Goal: Task Accomplishment & Management: Use online tool/utility

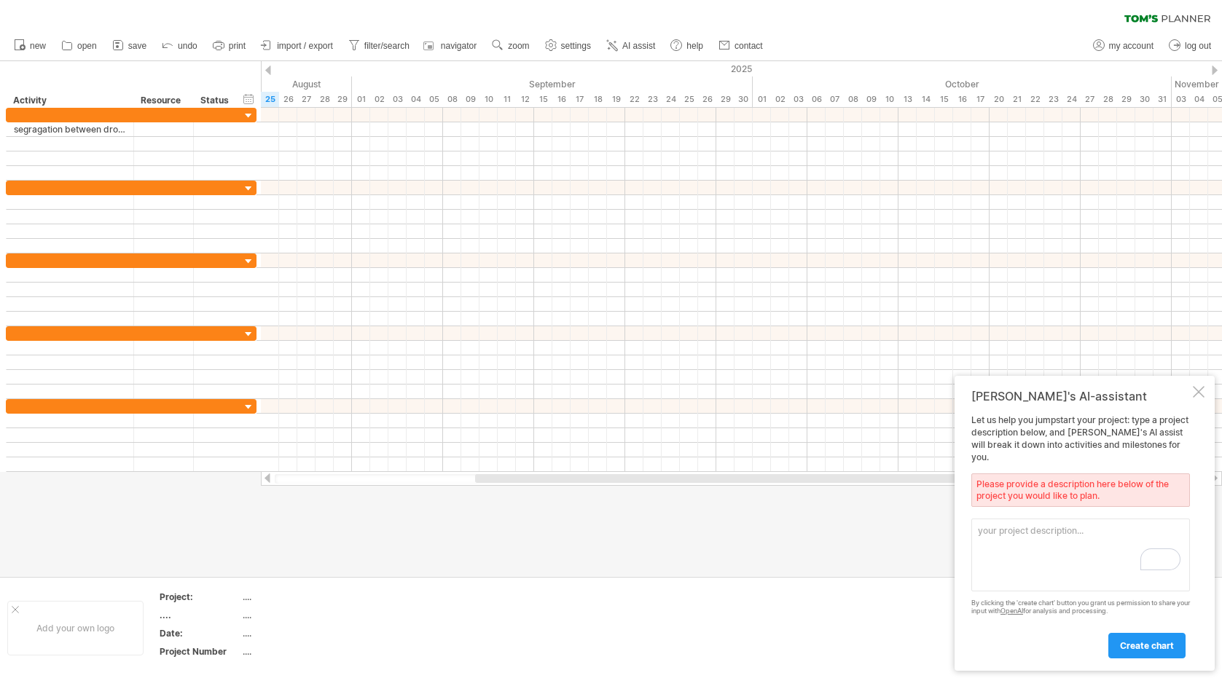
click at [997, 528] on textarea "To enrich screen reader interactions, please activate Accessibility in Grammarl…" at bounding box center [1080, 555] width 219 height 73
drag, startPoint x: 1054, startPoint y: 566, endPoint x: 1039, endPoint y: 549, distance: 22.7
click at [1043, 552] on textarea "To enrich screen reader interactions, please activate Accessibility in Grammarl…" at bounding box center [1080, 555] width 219 height 73
click at [1039, 549] on textarea "To enrich screen reader interactions, please activate Accessibility in Grammarl…" at bounding box center [1080, 555] width 219 height 73
click at [1034, 544] on textarea "To enrich screen reader interactions, please activate Accessibility in Grammarl…" at bounding box center [1080, 555] width 219 height 73
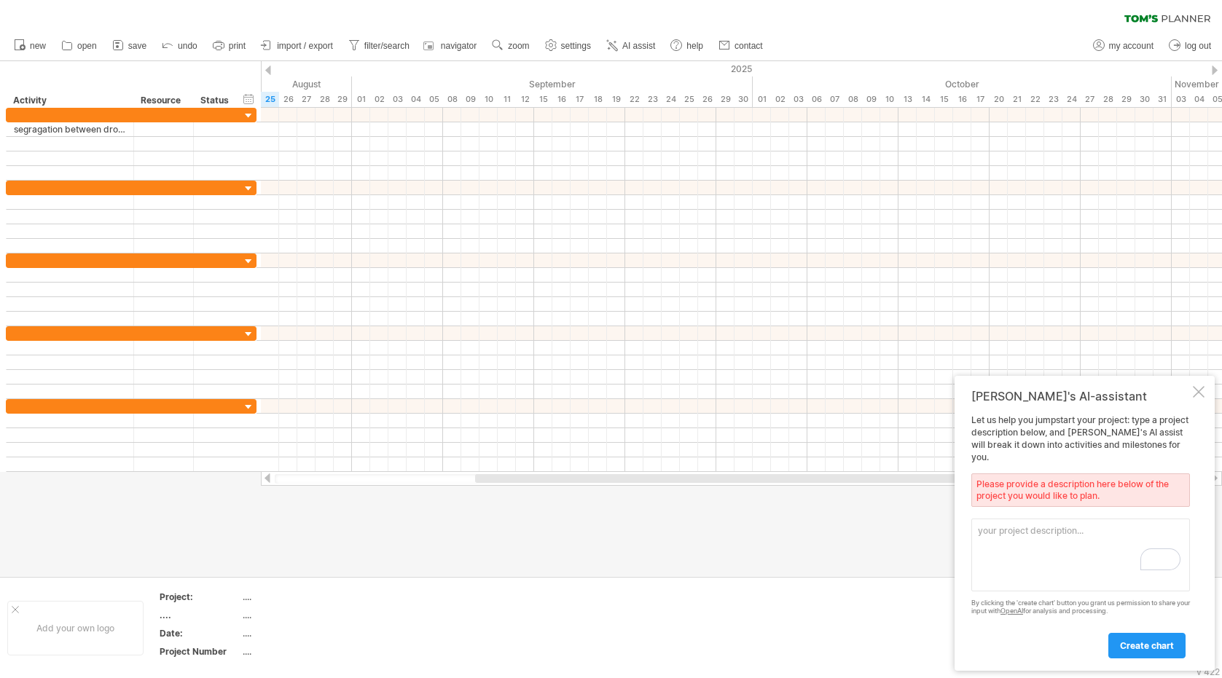
click at [1030, 541] on textarea "To enrich screen reader interactions, please activate Accessibility in Grammarl…" at bounding box center [1080, 555] width 219 height 73
click at [1027, 539] on textarea "To enrich screen reader interactions, please activate Accessibility in Grammarl…" at bounding box center [1080, 555] width 219 height 73
drag, startPoint x: 1026, startPoint y: 539, endPoint x: 1026, endPoint y: 547, distance: 8.0
click at [1026, 547] on textarea "To enrich screen reader interactions, please activate Accessibility in Grammarl…" at bounding box center [1080, 555] width 219 height 73
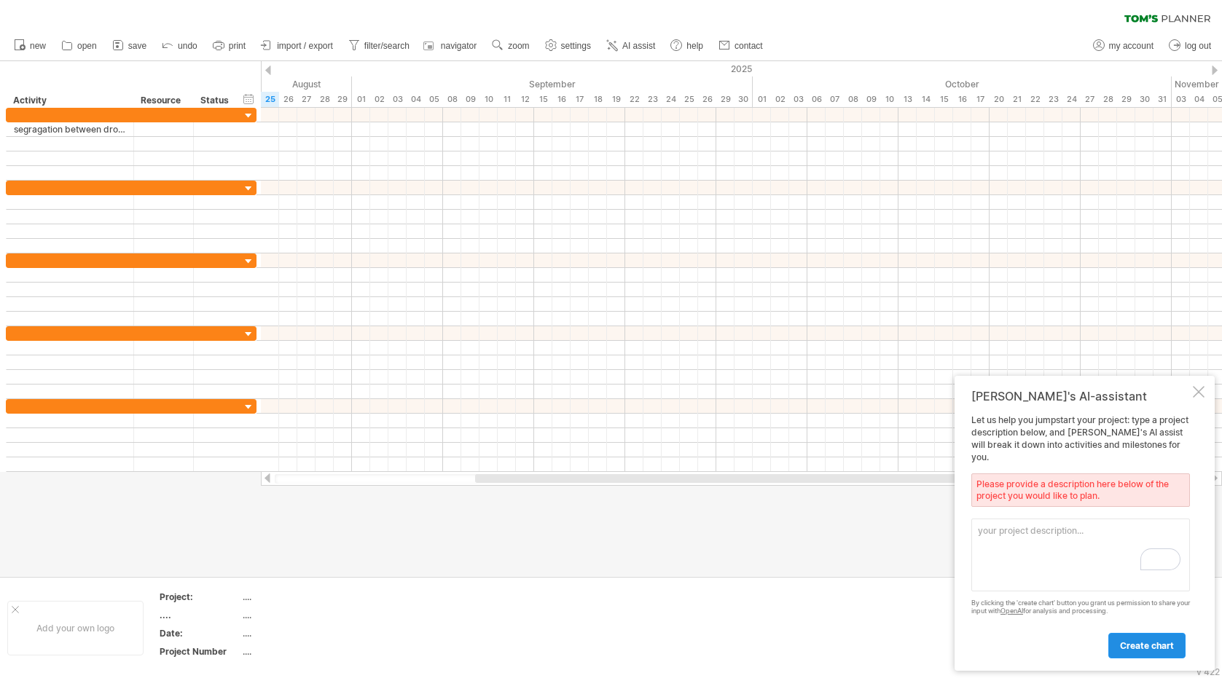
click at [1127, 649] on span "create chart" at bounding box center [1147, 646] width 54 height 11
click at [1004, 535] on textarea "To enrich screen reader interactions, please activate Accessibility in Grammarl…" at bounding box center [1080, 555] width 219 height 73
click at [1007, 540] on textarea "To enrich screen reader interactions, please activate Accessibility in Grammarl…" at bounding box center [1080, 555] width 219 height 73
paste textarea "Segregation between drop-off and recyclable media areas."
type textarea "Segregation between drop-off and recyclable media areas."
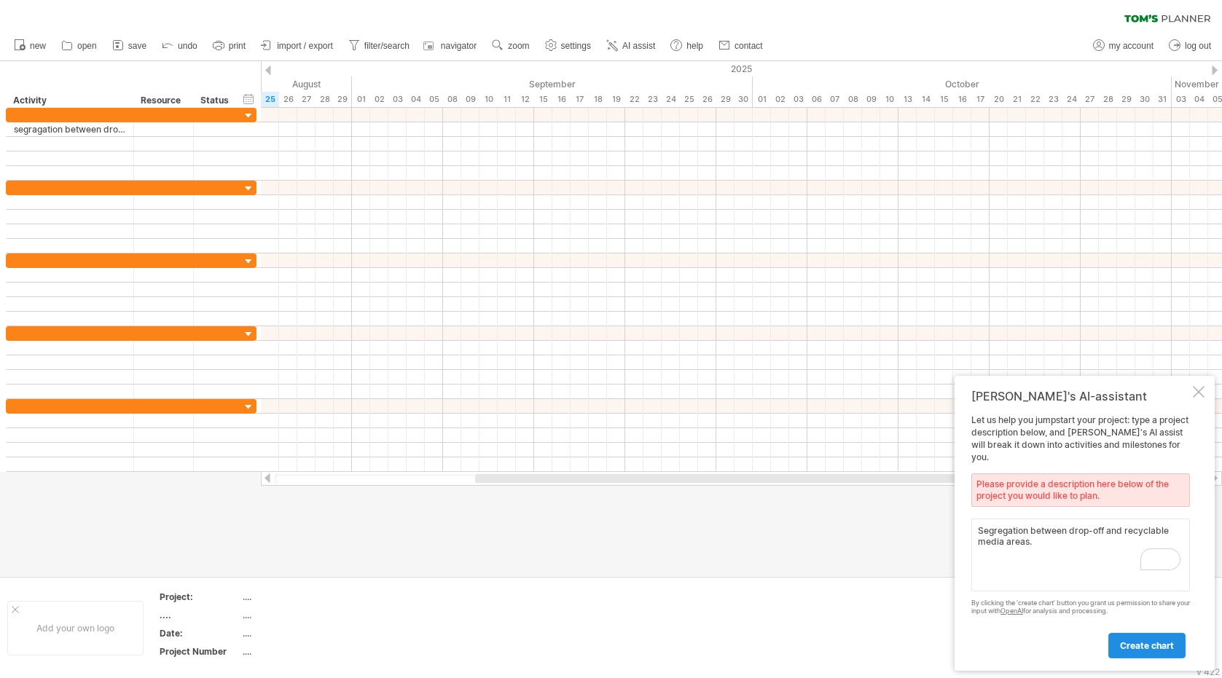
click at [1134, 650] on span "create chart" at bounding box center [1147, 646] width 54 height 11
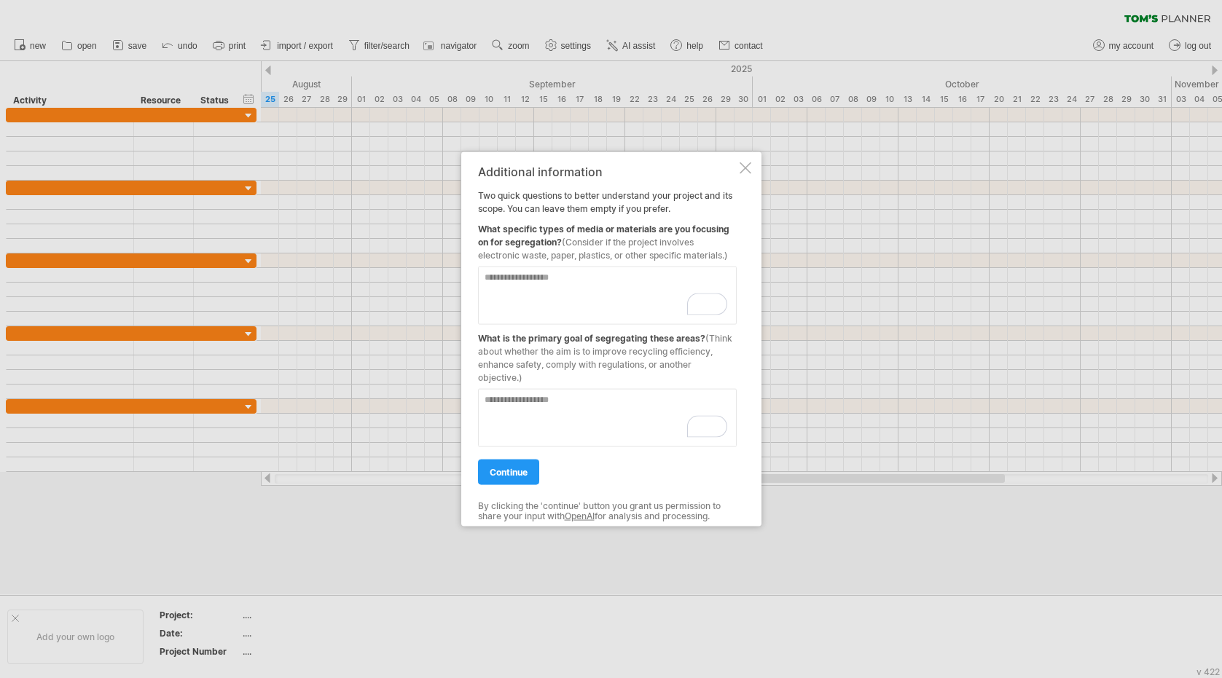
click at [568, 279] on textarea "To enrich screen reader interactions, please activate Accessibility in Grammarl…" at bounding box center [607, 295] width 259 height 58
type textarea "**********"
click at [570, 400] on textarea "To enrich screen reader interactions, please activate Accessibility in Grammarl…" at bounding box center [607, 417] width 259 height 58
type textarea "**********"
click at [503, 471] on span "continue" at bounding box center [509, 471] width 38 height 11
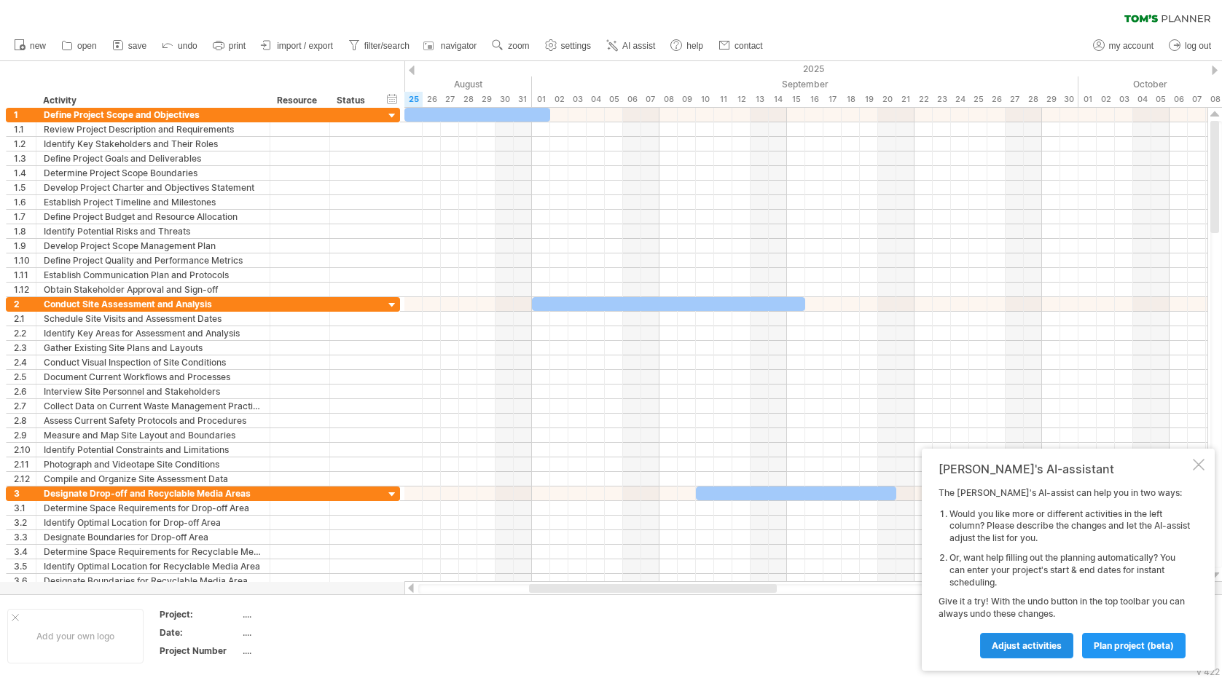
click at [1019, 650] on span "Adjust activities" at bounding box center [1027, 646] width 70 height 11
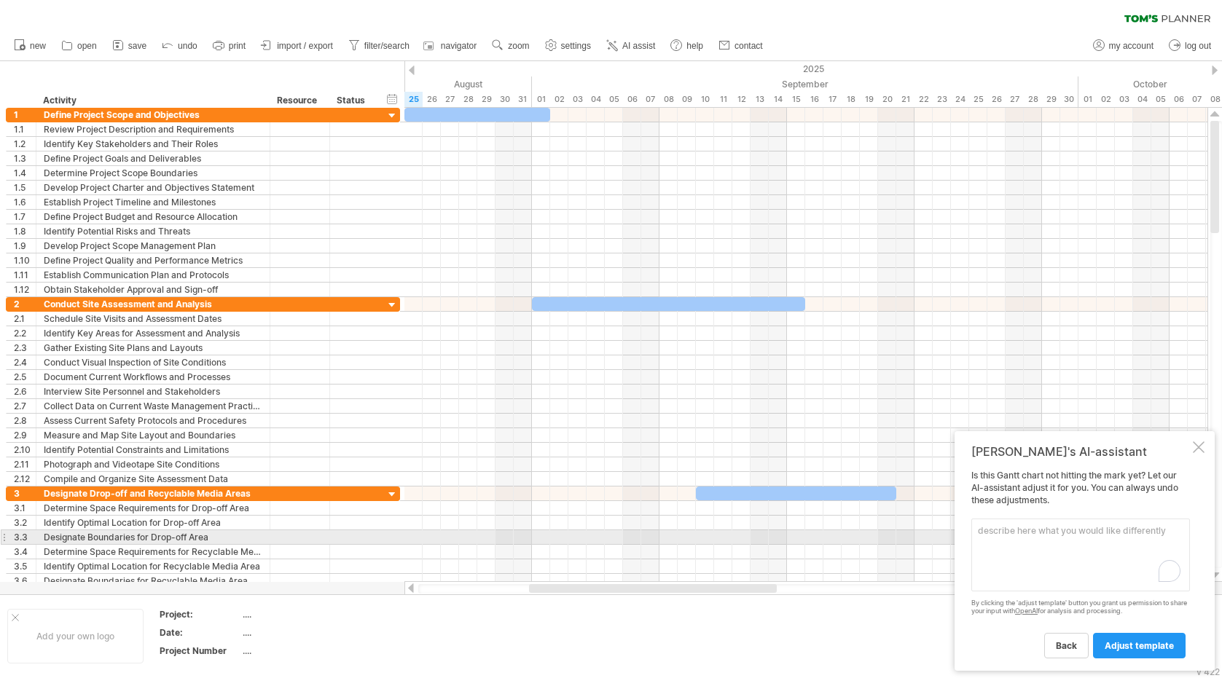
click at [999, 536] on textarea "To enrich screen reader interactions, please activate Accessibility in Grammarl…" at bounding box center [1080, 555] width 219 height 73
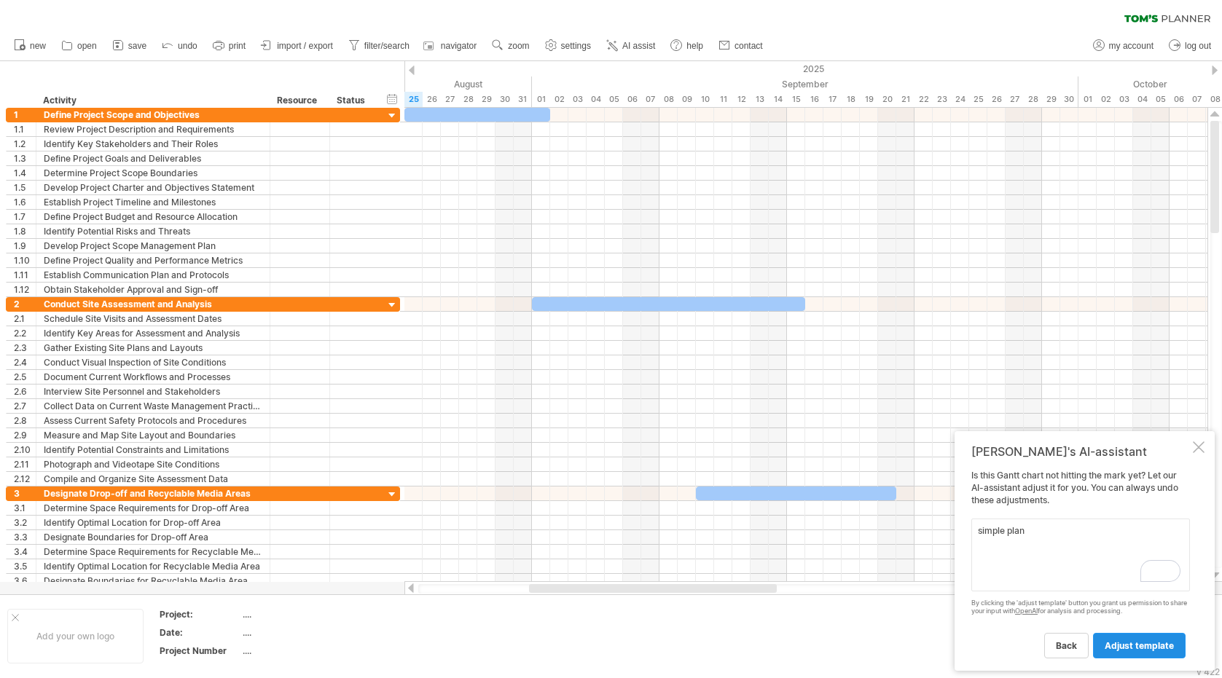
type textarea "simple plan"
click at [1119, 649] on span "adjust template" at bounding box center [1139, 646] width 69 height 11
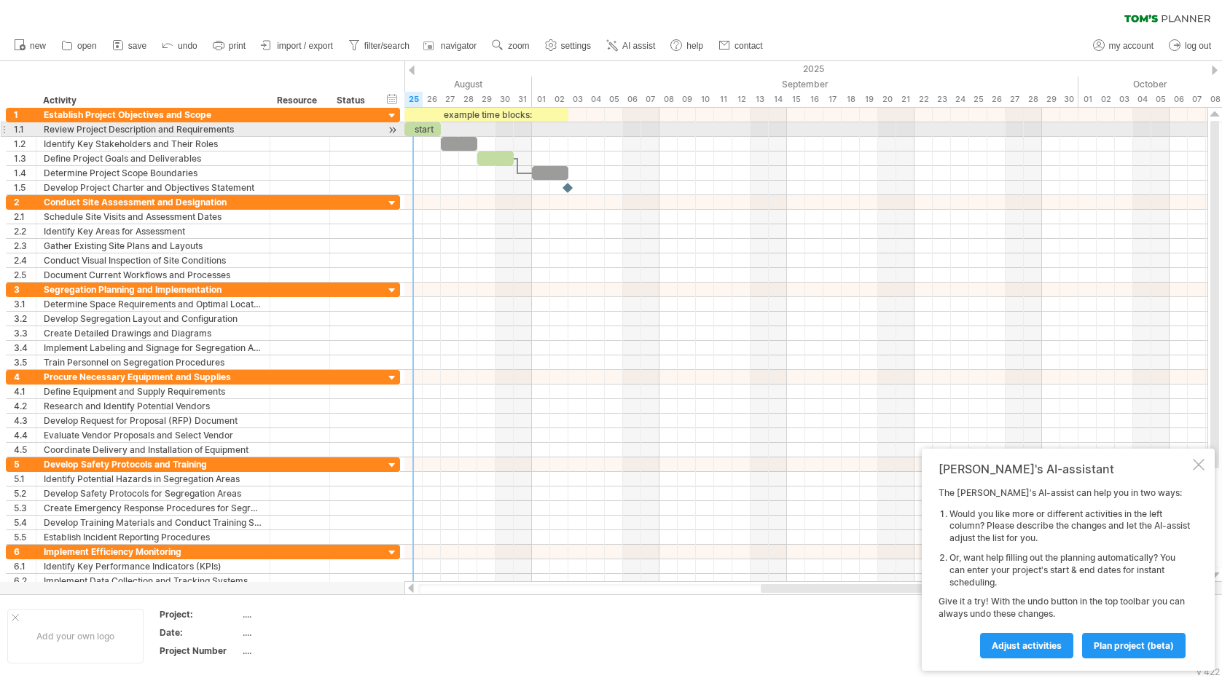
click at [418, 128] on div "start" at bounding box center [422, 129] width 36 height 14
click at [432, 127] on div "*****" at bounding box center [422, 129] width 36 height 14
click at [369, 131] on div at bounding box center [353, 129] width 32 height 14
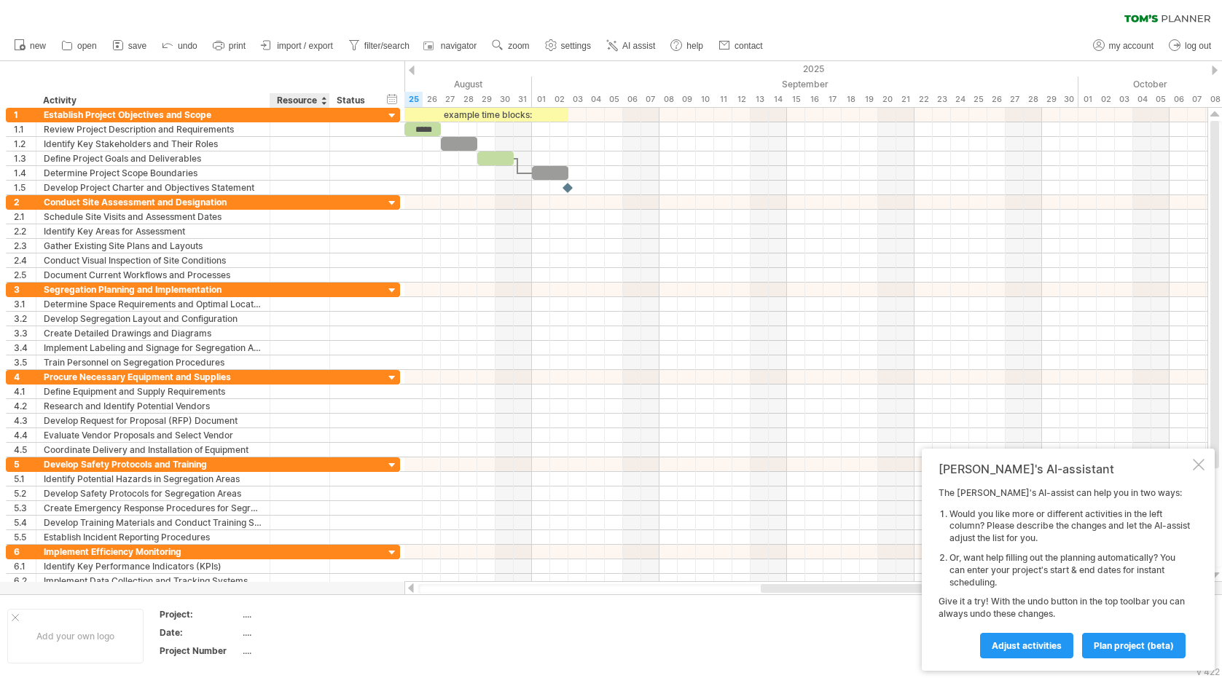
click at [297, 101] on div "Resource" at bounding box center [299, 100] width 44 height 15
click at [354, 100] on div "Status" at bounding box center [353, 100] width 32 height 15
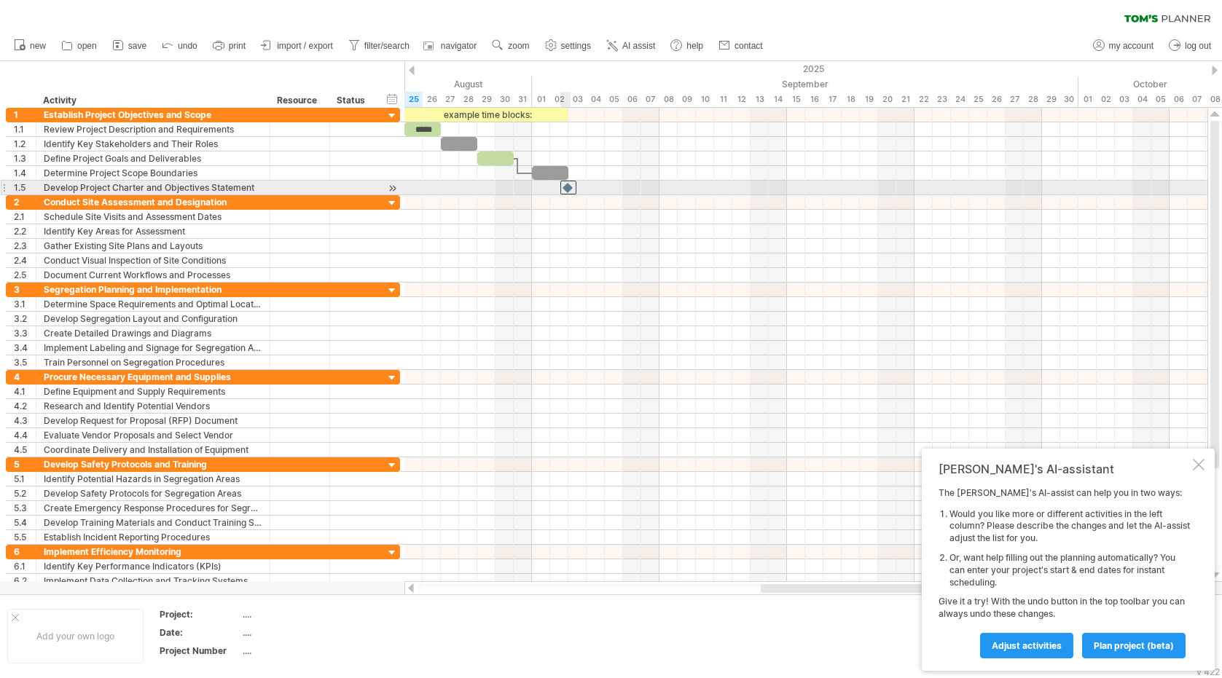
click at [565, 186] on div at bounding box center [568, 188] width 16 height 14
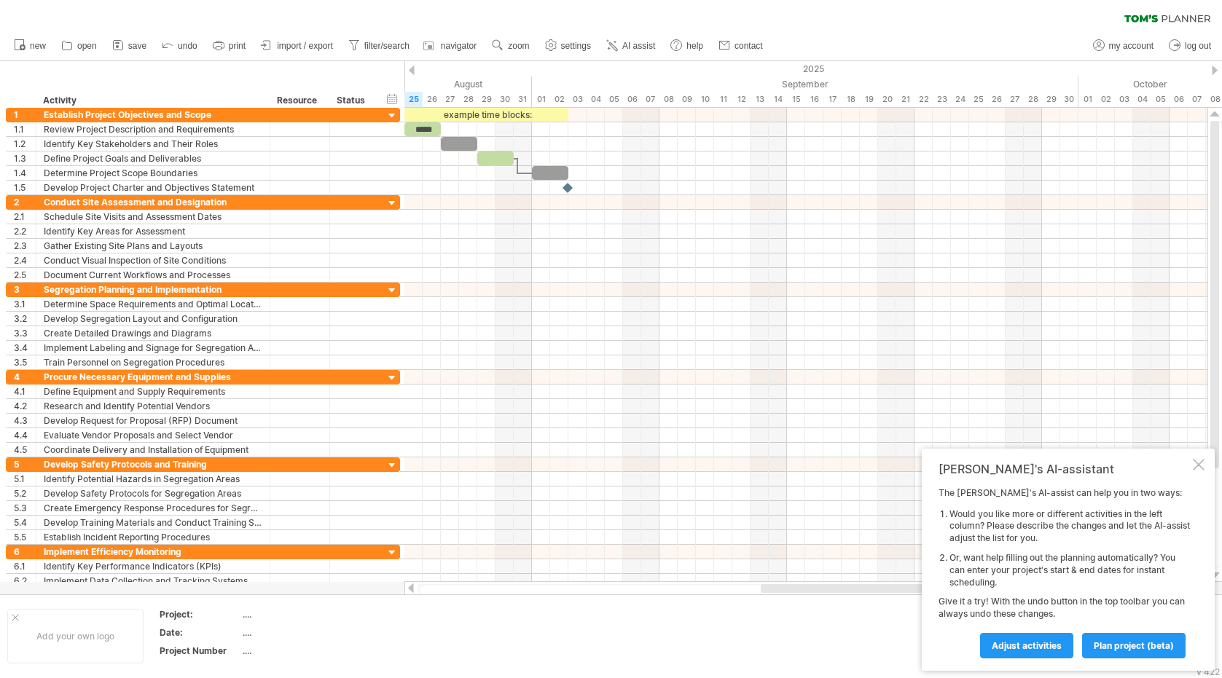
click at [874, 46] on div "new" at bounding box center [611, 46] width 1222 height 31
